Goal: Task Accomplishment & Management: Manage account settings

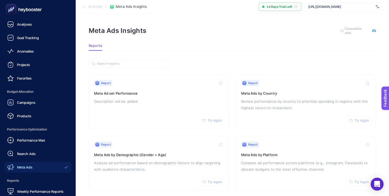
scroll to position [53, 0]
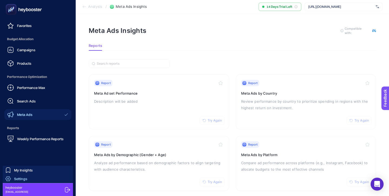
click at [48, 179] on link "Settings" at bounding box center [38, 179] width 70 height 9
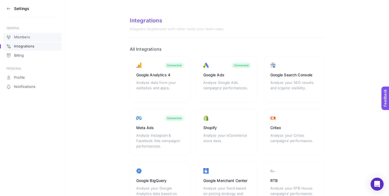
click at [28, 38] on span "Members" at bounding box center [22, 37] width 16 height 4
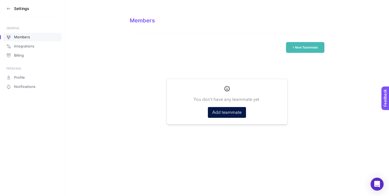
click at [303, 48] on button "+ New Teammate" at bounding box center [305, 47] width 38 height 11
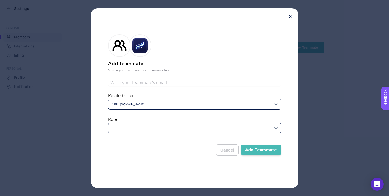
click at [157, 84] on input "text" at bounding box center [194, 83] width 173 height 6
type input "[EMAIL_ADDRESS][DOMAIN_NAME]"
click at [138, 129] on div at bounding box center [194, 128] width 173 height 11
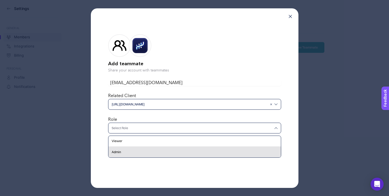
click at [134, 150] on div "Admin" at bounding box center [194, 152] width 172 height 11
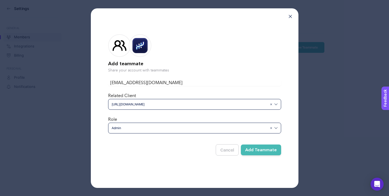
click at [167, 150] on div "Cancel Add Teammate" at bounding box center [194, 148] width 173 height 16
click at [264, 149] on button "Add Teammate" at bounding box center [261, 150] width 40 height 11
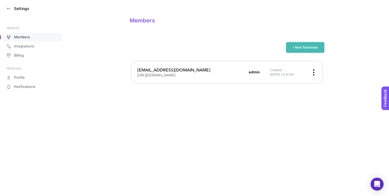
click at [11, 8] on section "Settings" at bounding box center [32, 8] width 52 height 17
click at [9, 8] on icon at bounding box center [8, 8] width 4 height 4
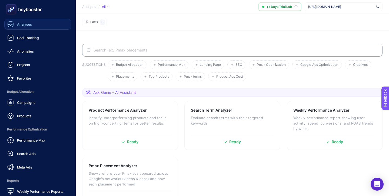
click at [30, 26] on div "Analyses" at bounding box center [19, 24] width 25 height 6
